Goal: Navigation & Orientation: Find specific page/section

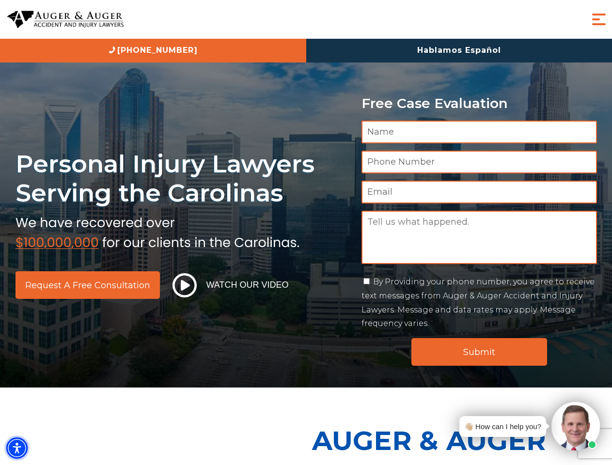
click at [17, 448] on img "Accessibility Menu" at bounding box center [16, 448] width 21 height 21
